Goal: Find specific page/section: Find specific page/section

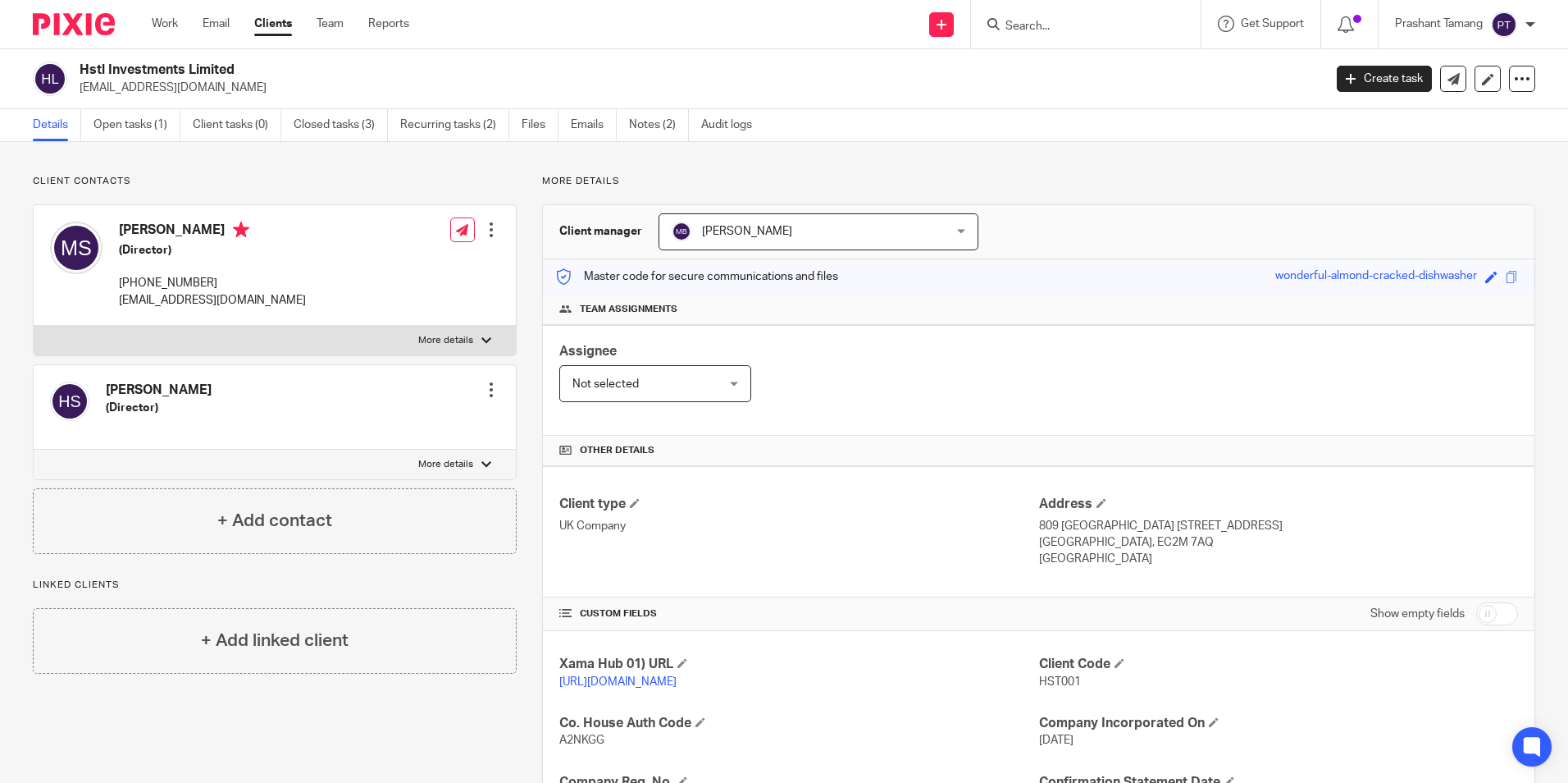
click at [872, 223] on span "Manish Bhandari" at bounding box center [793, 231] width 244 height 35
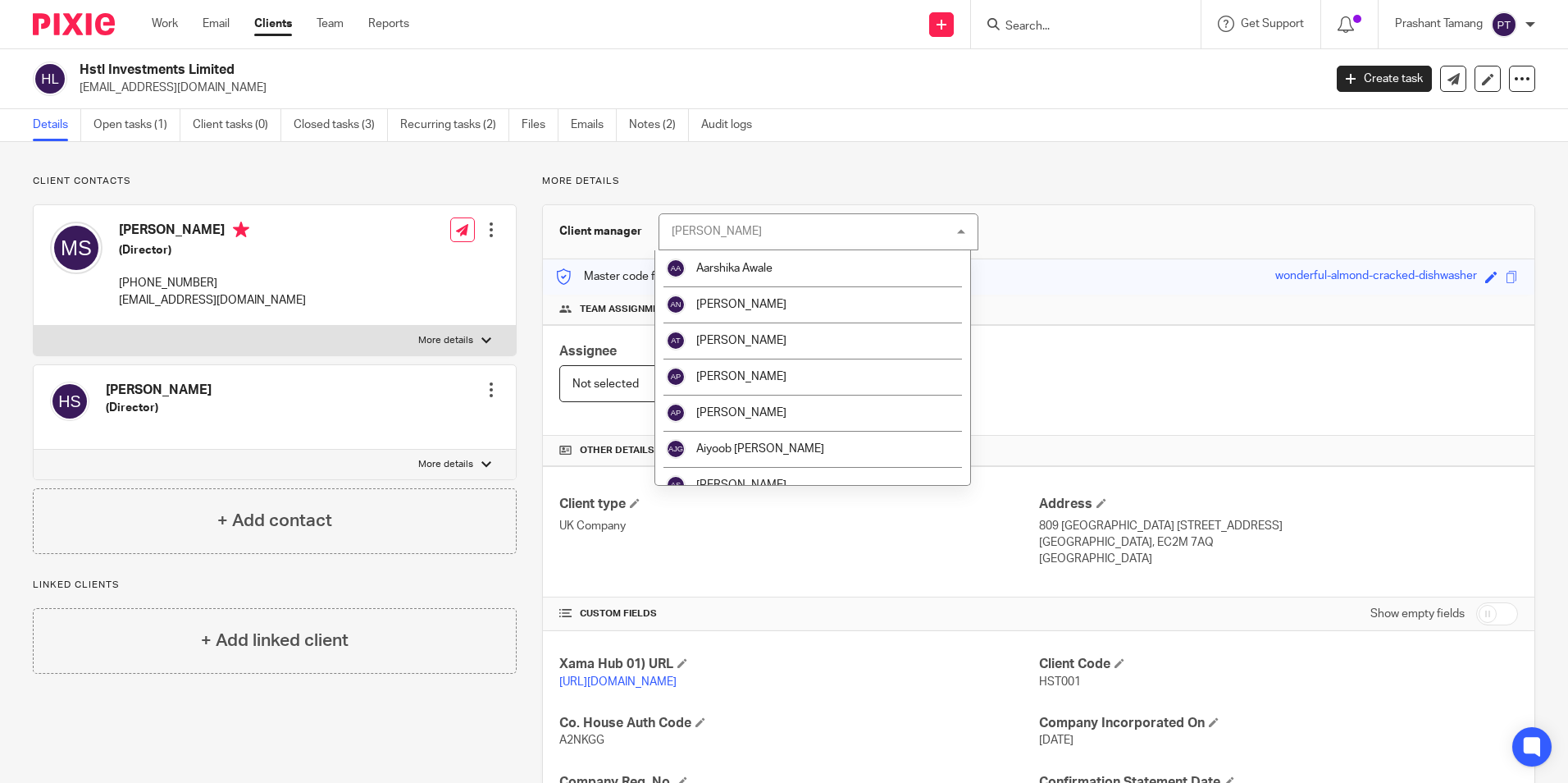
click at [874, 225] on div "Manish Bhandari Manish Bhandari" at bounding box center [818, 231] width 320 height 37
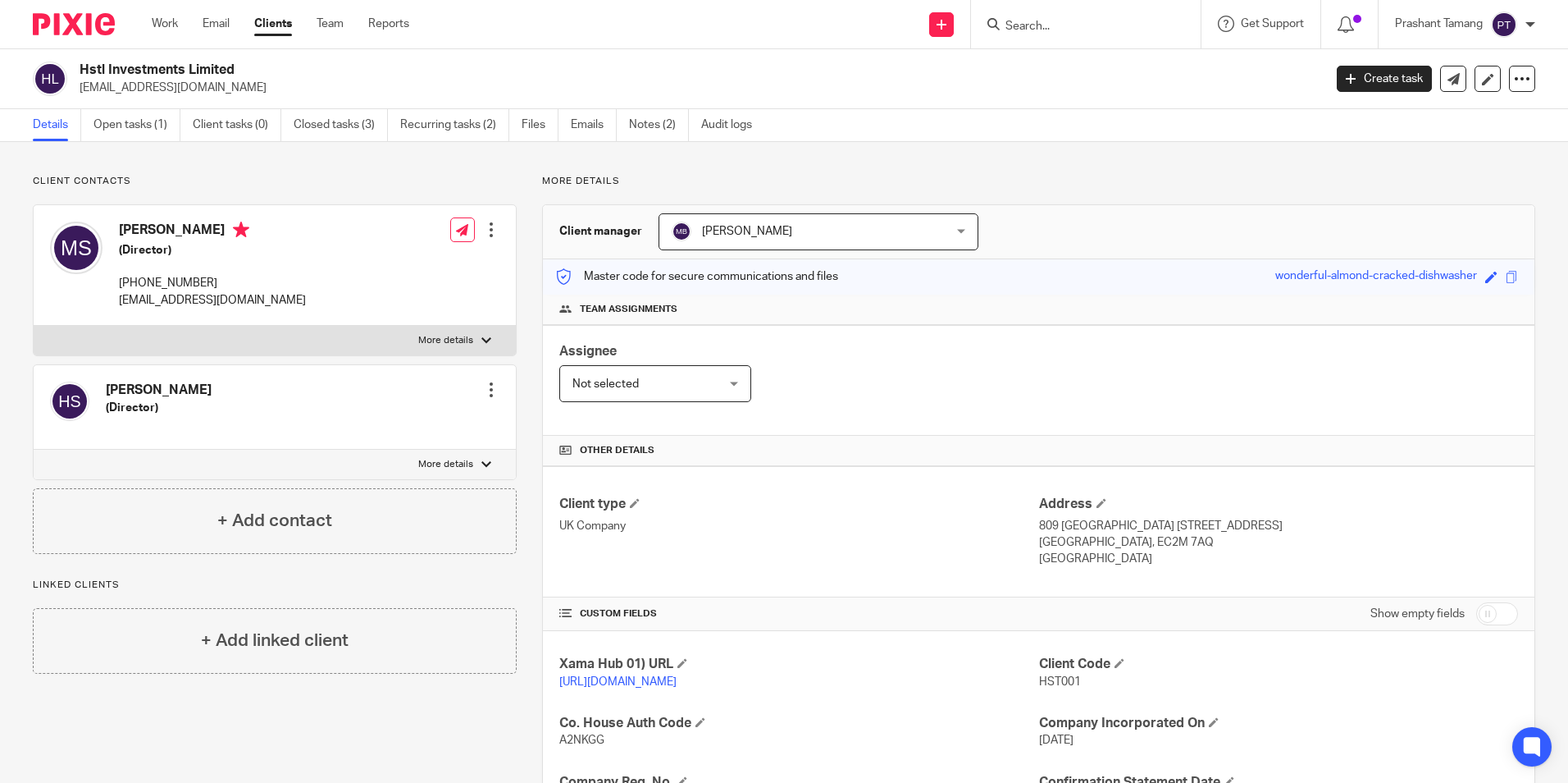
click at [1120, 260] on div "Master code for secure communications and files wonderful-almond-cracked-dishwa…" at bounding box center [1038, 276] width 992 height 35
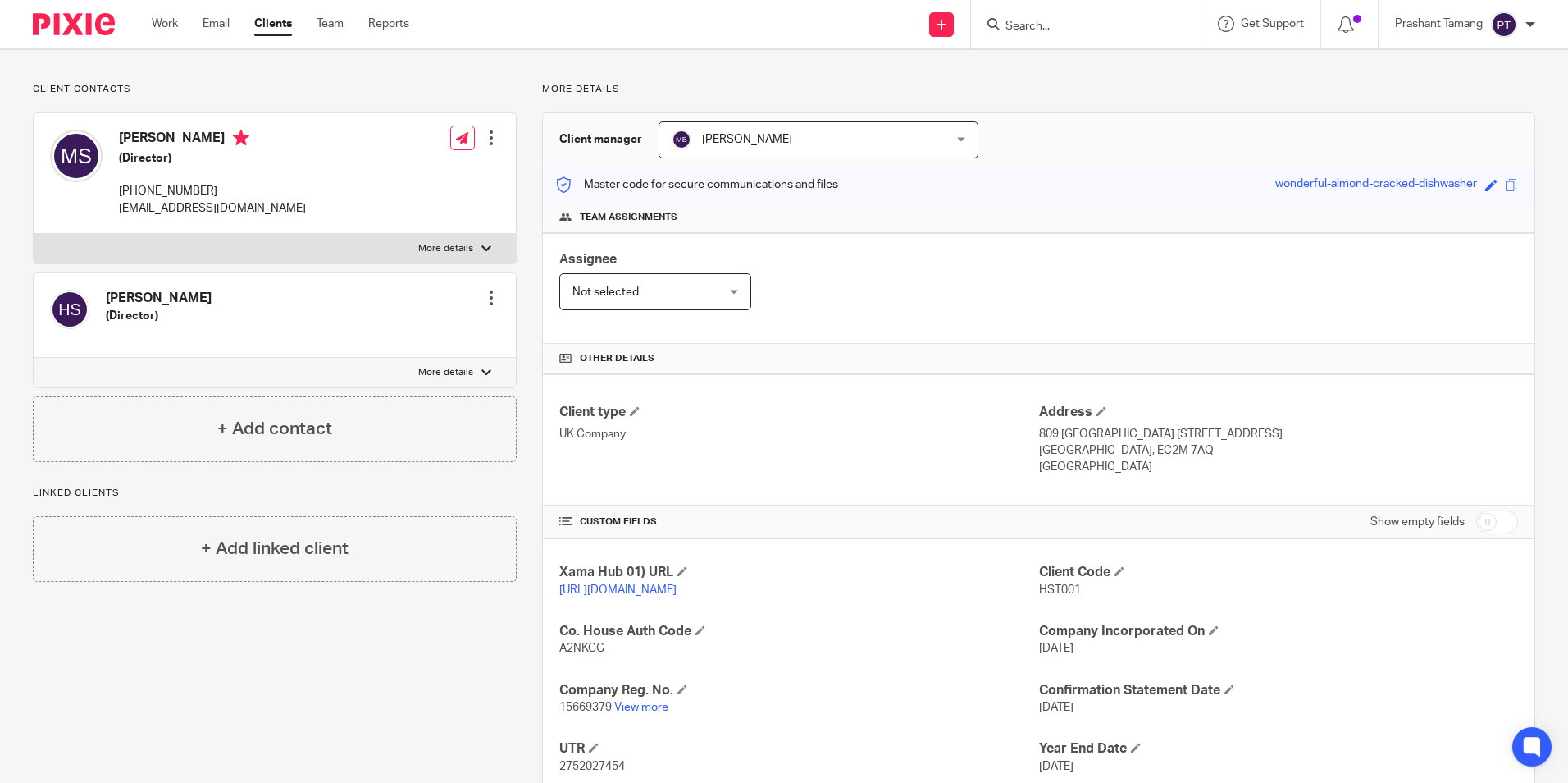
scroll to position [201, 0]
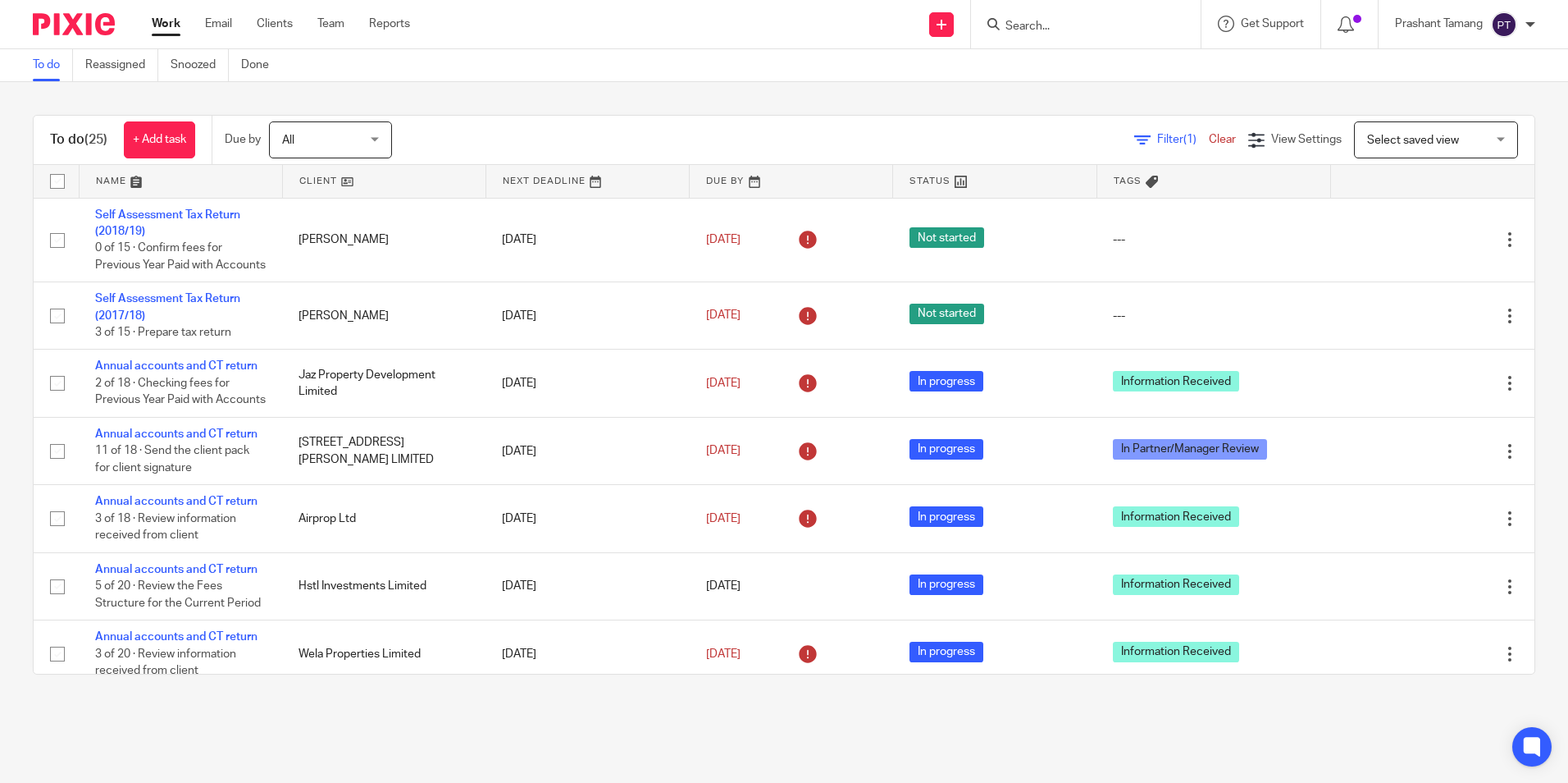
click at [1076, 36] on div at bounding box center [1086, 24] width 230 height 48
click at [1085, 22] on input "Search" at bounding box center [1077, 27] width 148 height 15
click at [1048, 29] on input "Search" at bounding box center [1077, 27] width 148 height 15
click at [1350, 34] on div at bounding box center [1350, 24] width 57 height 48
click at [1346, 23] on icon at bounding box center [1345, 24] width 16 height 16
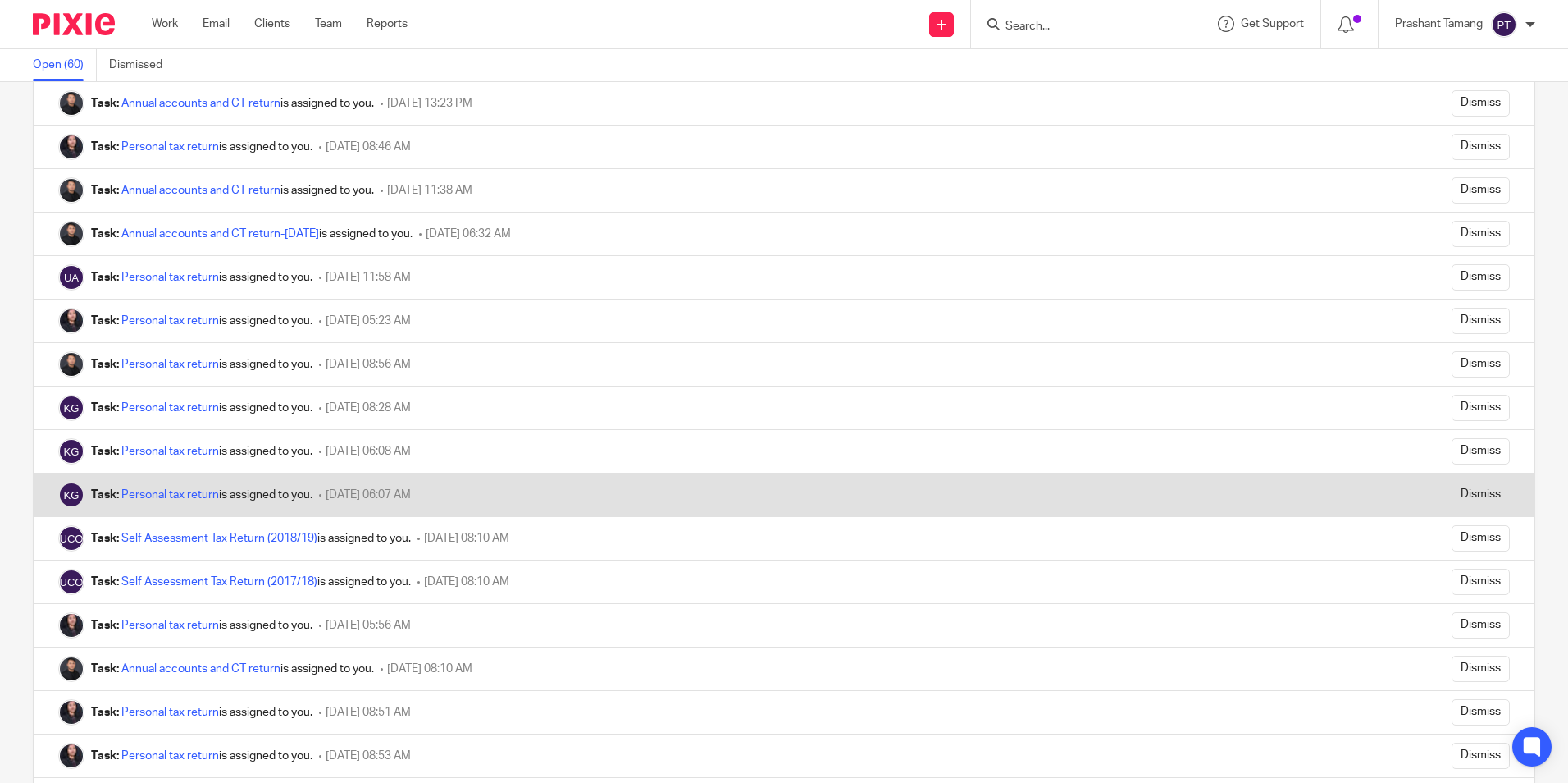
scroll to position [793, 0]
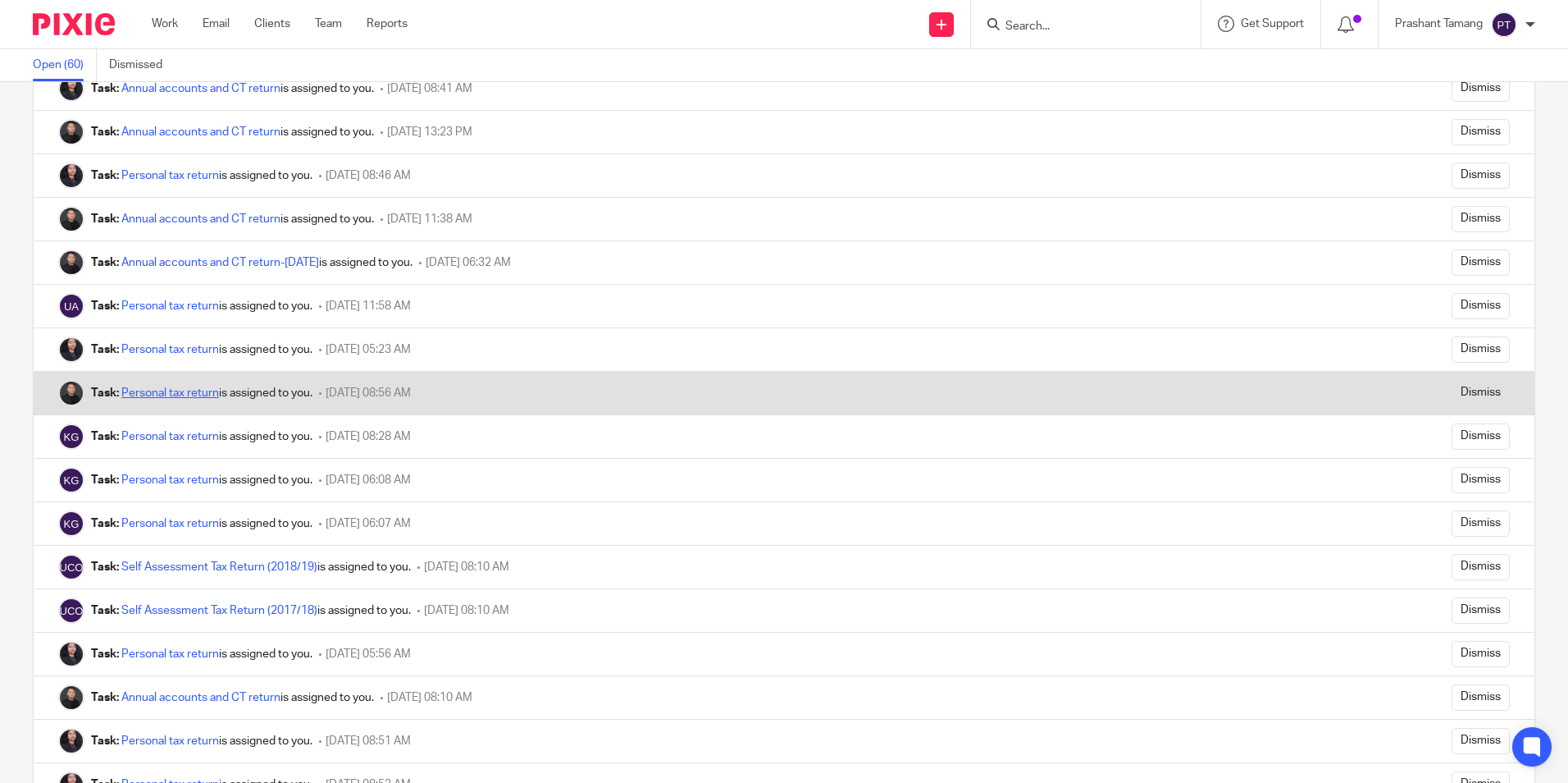
click at [168, 397] on link "Personal tax return" at bounding box center [170, 393] width 98 height 11
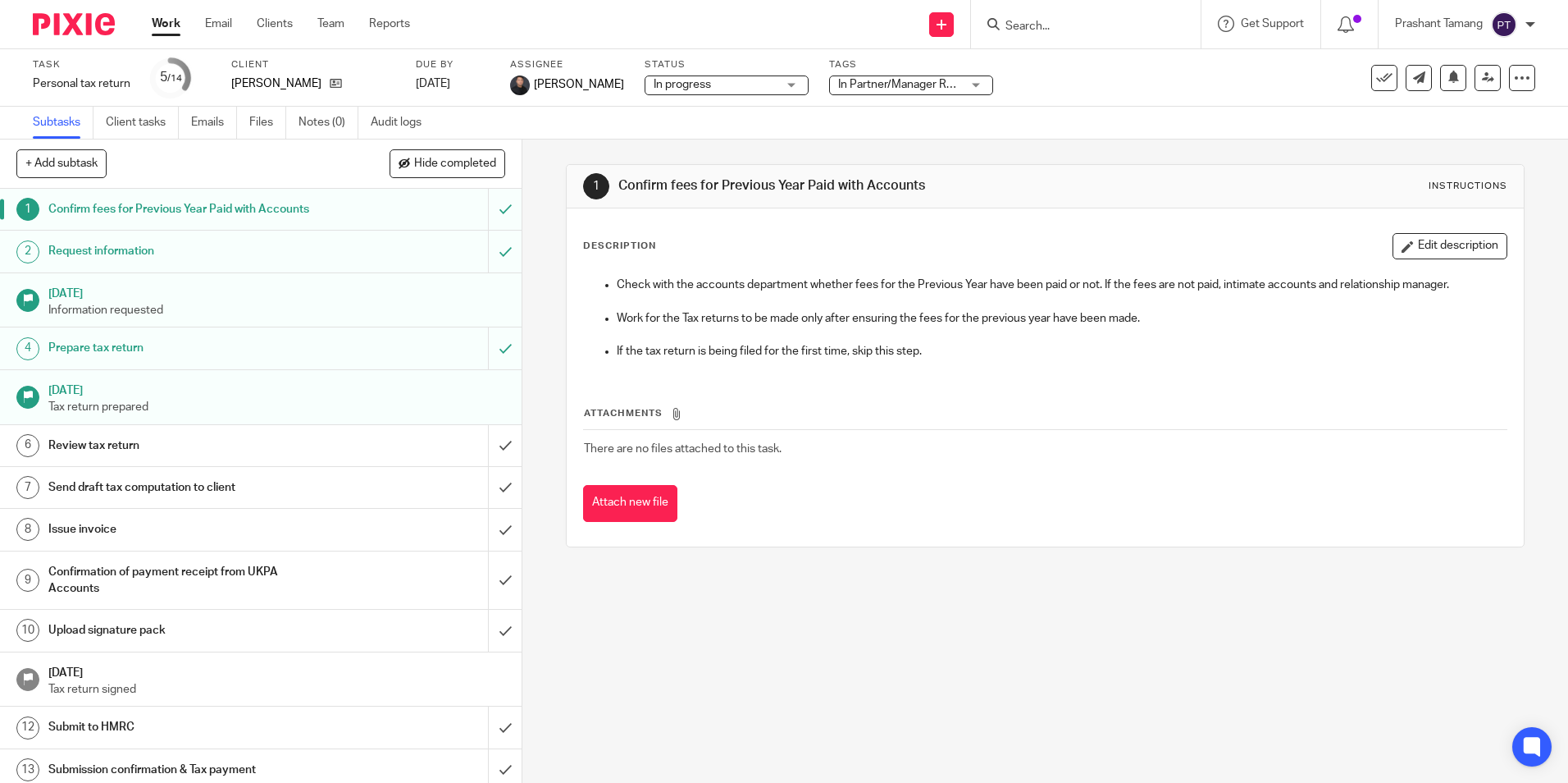
click at [877, 92] on span "In Partner/Manager Review" at bounding box center [899, 85] width 123 height 17
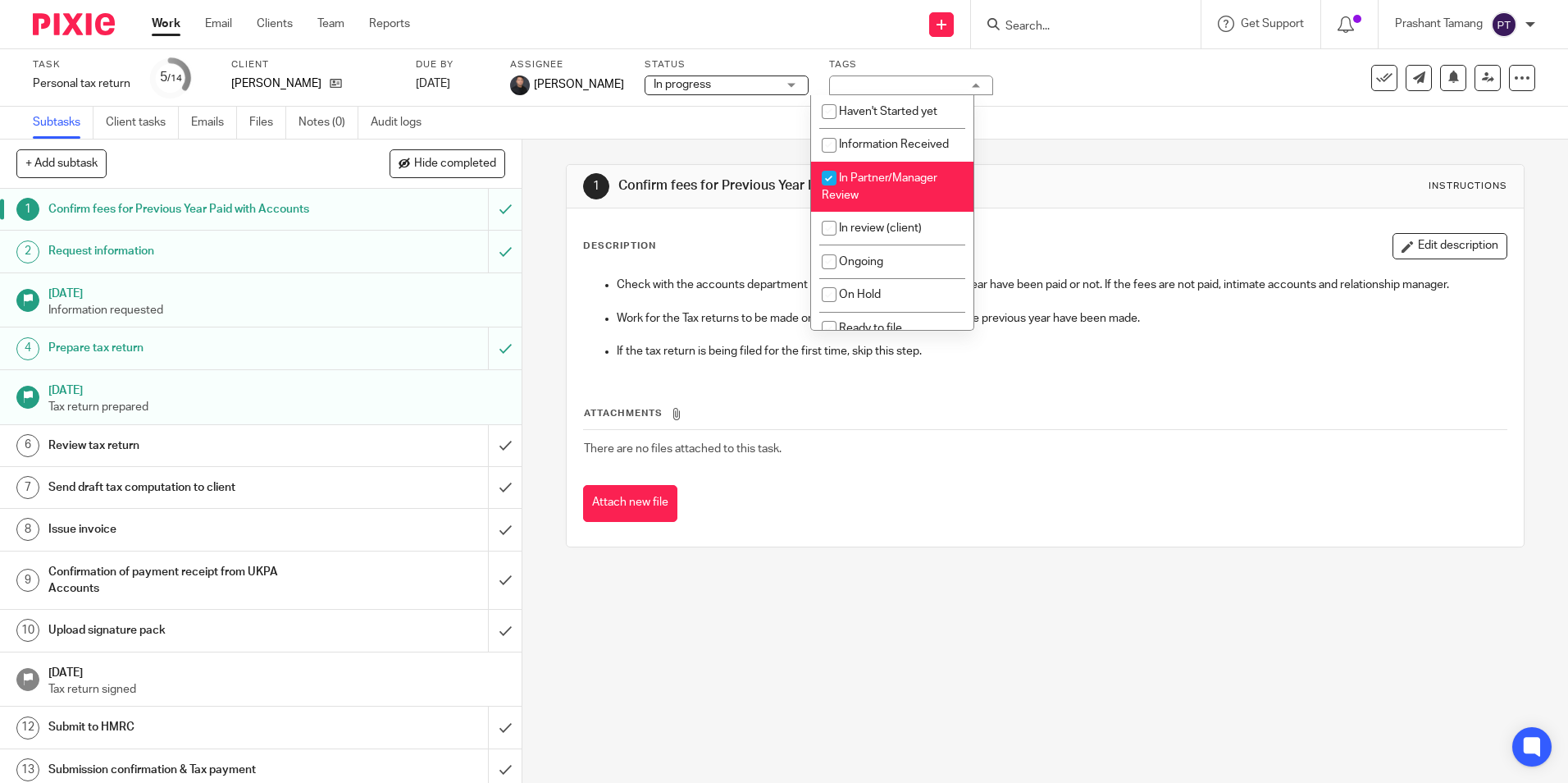
click at [1080, 189] on div "1 Confirm fees for Previous Year Paid with Accounts Instructions" at bounding box center [1044, 187] width 923 height 26
click at [1081, 189] on div "1 Confirm fees for Previous Year Paid with Accounts Instructions" at bounding box center [1044, 187] width 923 height 26
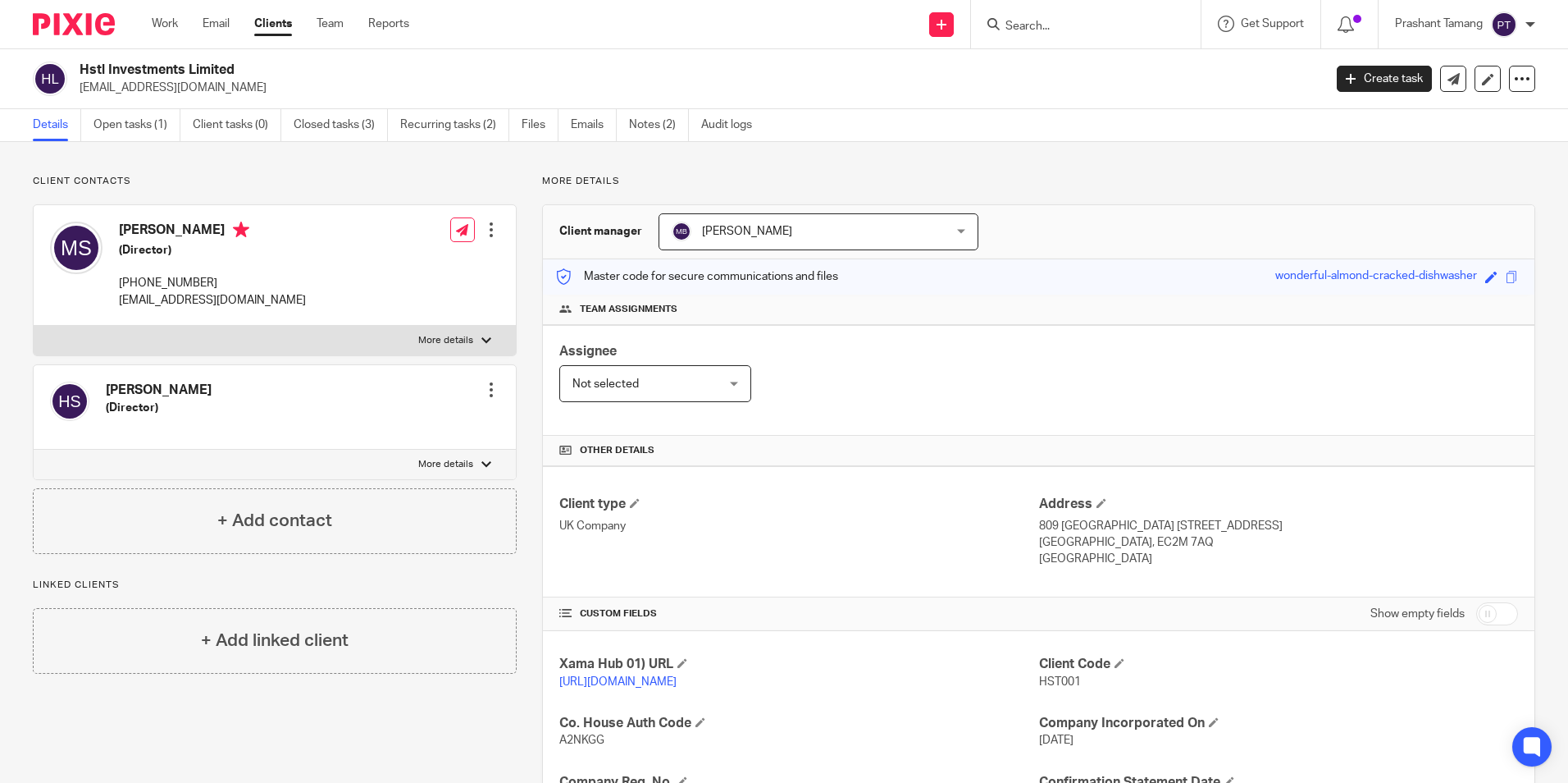
click at [1027, 34] on input "Search" at bounding box center [1077, 27] width 148 height 15
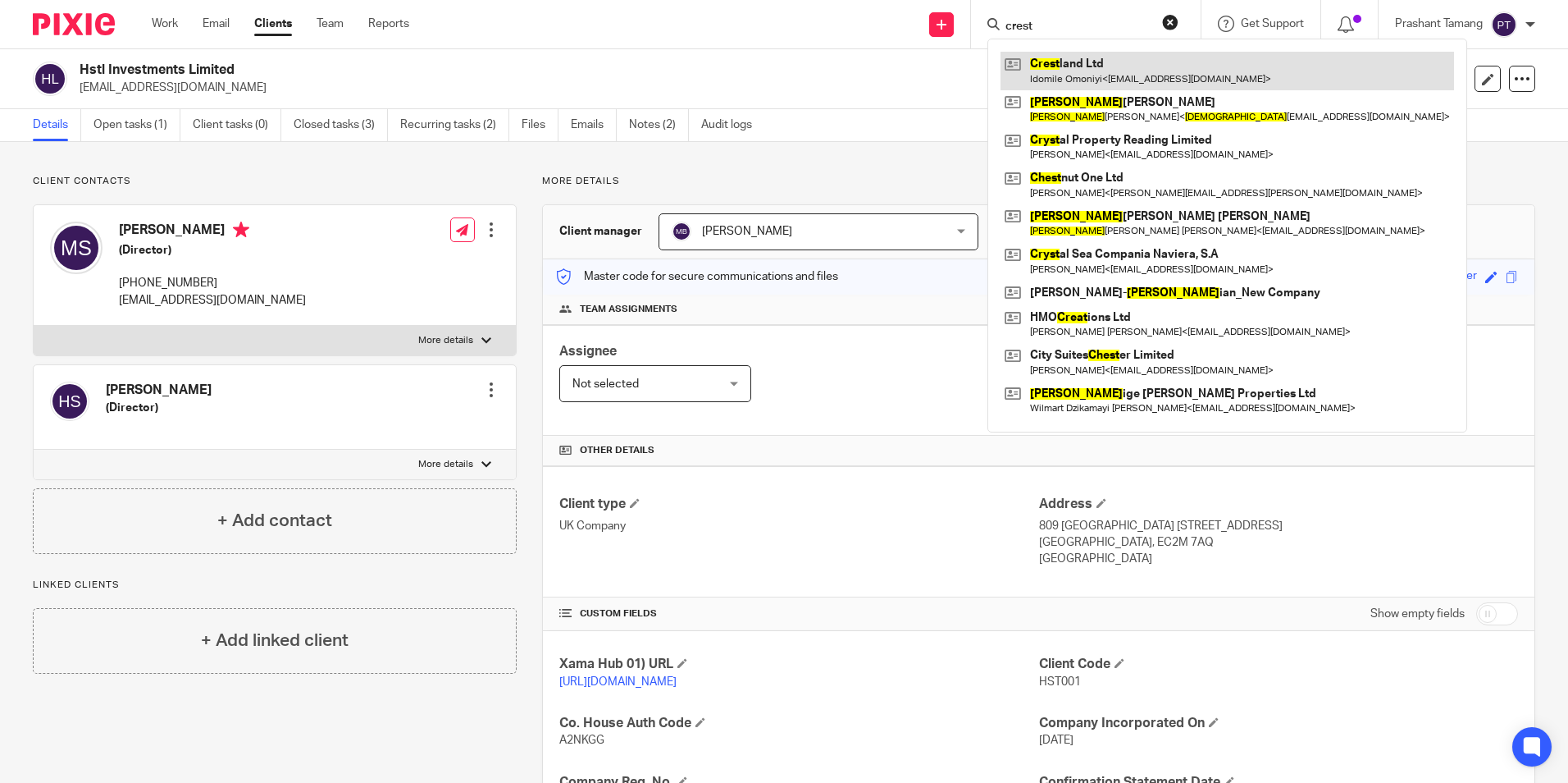
type input "crest"
click at [1125, 71] on link at bounding box center [1226, 71] width 453 height 38
click at [1200, 57] on link at bounding box center [1226, 71] width 453 height 38
click at [1189, 62] on link at bounding box center [1226, 71] width 453 height 38
